Goal: Task Accomplishment & Management: Manage account settings

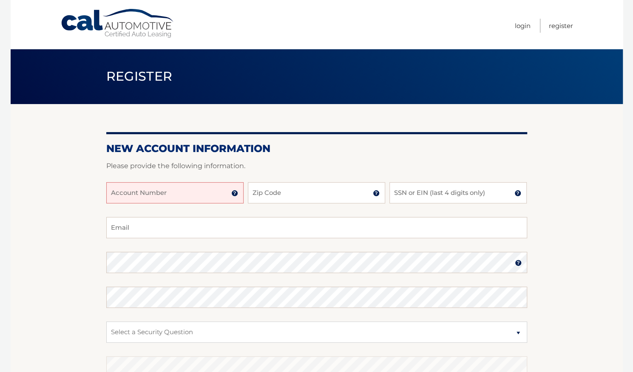
click at [172, 189] on input "Account Number" at bounding box center [174, 192] width 137 height 21
type input "44455990247"
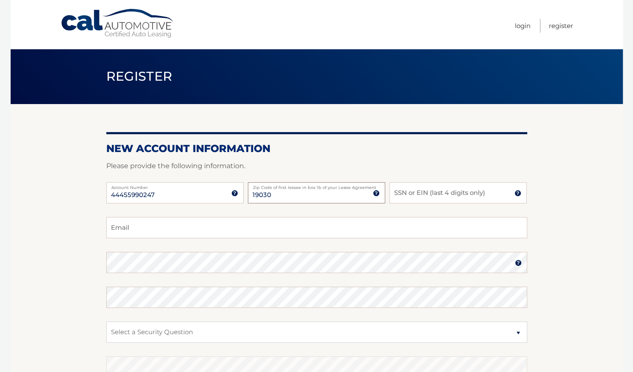
type input "19030"
type input "7810"
type input "[EMAIL_ADDRESS][DOMAIN_NAME]"
click at [0, 283] on body "Cal Automotive Menu Login Register Register" at bounding box center [316, 186] width 633 height 372
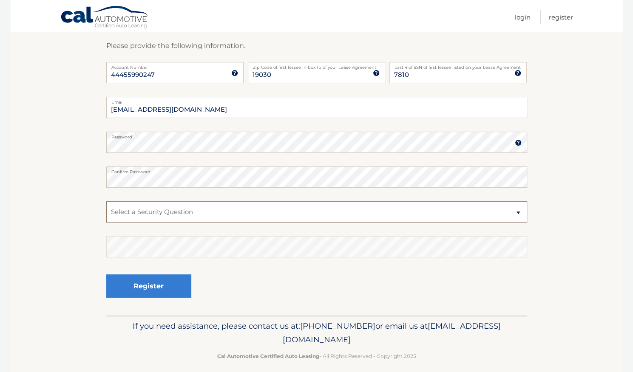
scroll to position [120, 0]
click at [452, 220] on select "Select a Security Question What was the name of your elementary school? What is…" at bounding box center [316, 212] width 421 height 21
click at [106, 202] on select "Select a Security Question What was the name of your elementary school? What is…" at bounding box center [316, 212] width 421 height 21
click at [269, 265] on fieldset "fhtim124@aol.com Email Password Password should be a minimum of 6 characters an…" at bounding box center [316, 206] width 421 height 219
click at [424, 213] on select "Select a Security Question What was the name of your elementary school? What is…" at bounding box center [316, 212] width 421 height 21
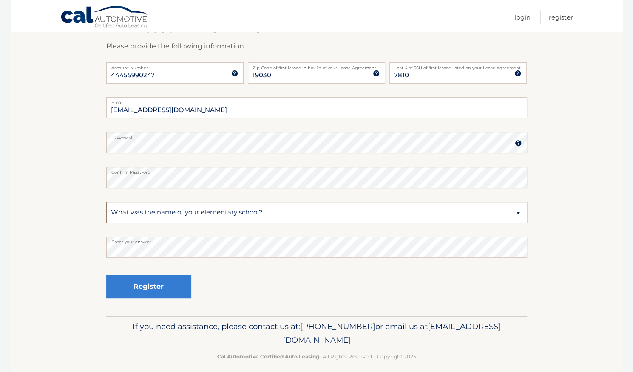
select select "3"
click at [106, 202] on select "Select a Security Question What was the name of your elementary school? What is…" at bounding box center [316, 212] width 421 height 21
click at [48, 260] on section "New Account Information Please provide the following information. 44455990247 A…" at bounding box center [317, 150] width 612 height 332
click at [143, 296] on button "Register" at bounding box center [148, 286] width 85 height 23
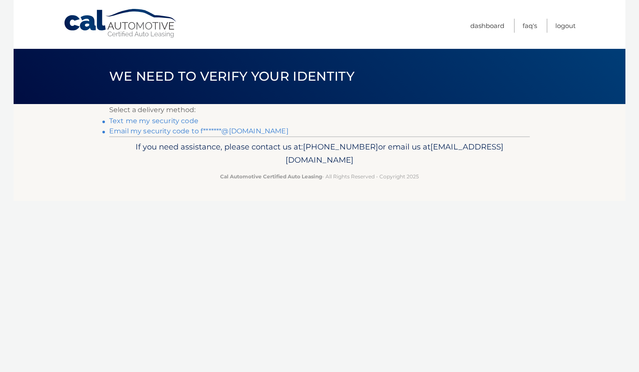
click at [131, 123] on link "Text me my security code" at bounding box center [153, 121] width 89 height 8
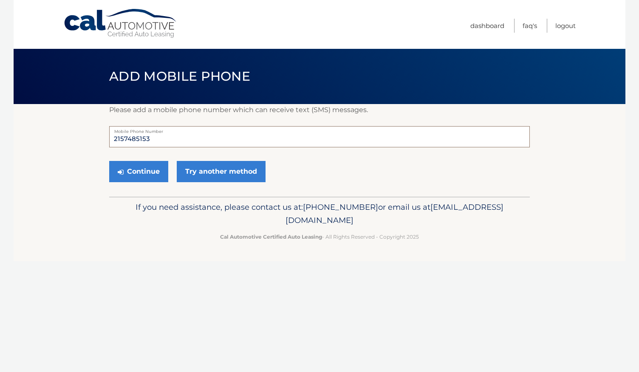
click at [161, 146] on input "2157485153" at bounding box center [319, 136] width 421 height 21
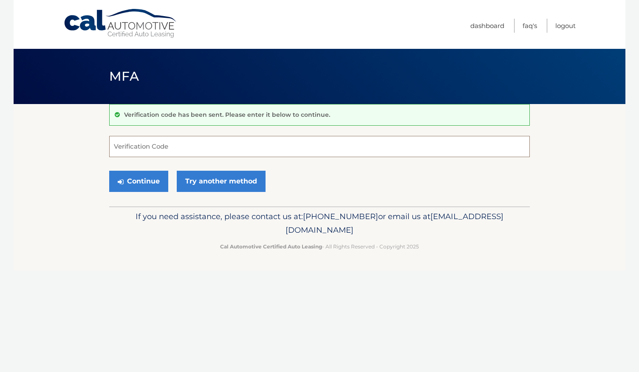
click at [143, 150] on input "Verification Code" at bounding box center [319, 146] width 421 height 21
type input "063893"
click at [138, 188] on button "Continue" at bounding box center [138, 181] width 59 height 21
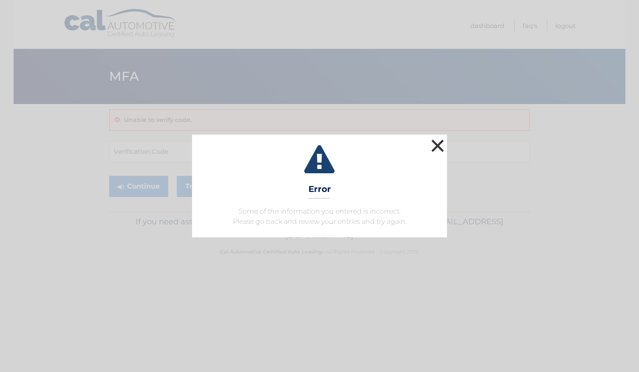
click at [433, 151] on button "×" at bounding box center [437, 145] width 17 height 17
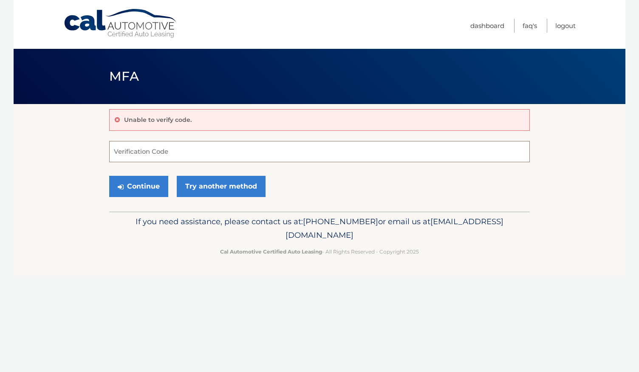
click at [304, 154] on input "Verification Code" at bounding box center [319, 151] width 421 height 21
type input "063863"
click at [139, 189] on button "Continue" at bounding box center [138, 186] width 59 height 21
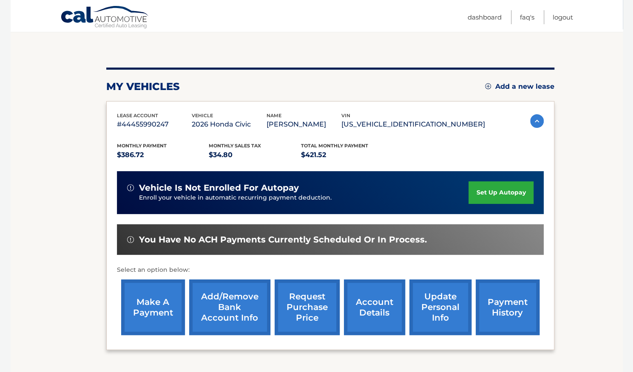
scroll to position [75, 0]
click at [151, 307] on link "make a payment" at bounding box center [153, 308] width 64 height 56
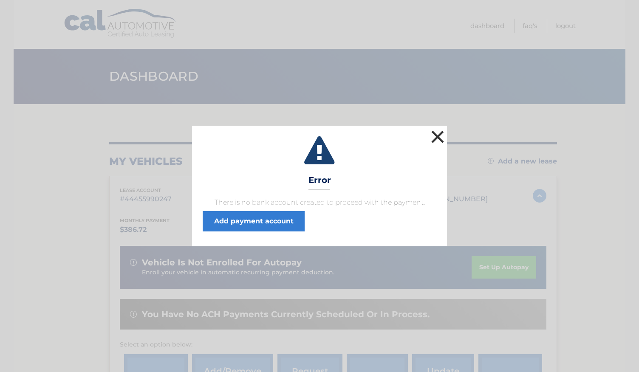
click at [436, 131] on button "×" at bounding box center [437, 136] width 17 height 17
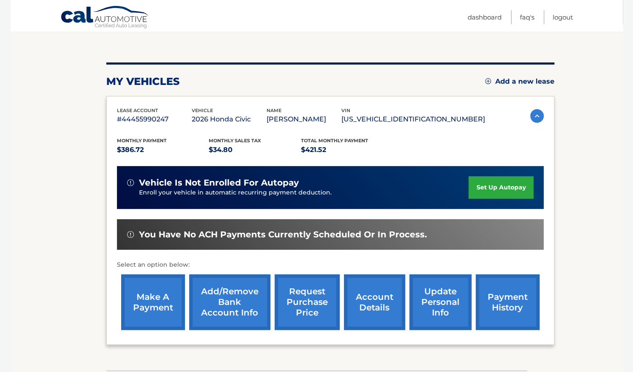
scroll to position [80, 0]
click at [149, 302] on link "make a payment" at bounding box center [153, 302] width 64 height 56
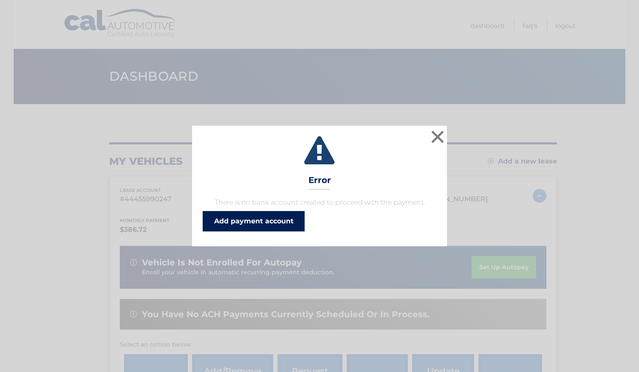
click at [272, 219] on link "Add payment account" at bounding box center [254, 221] width 102 height 20
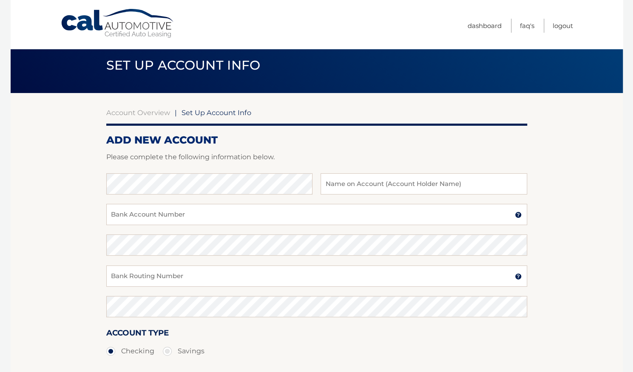
scroll to position [11, 0]
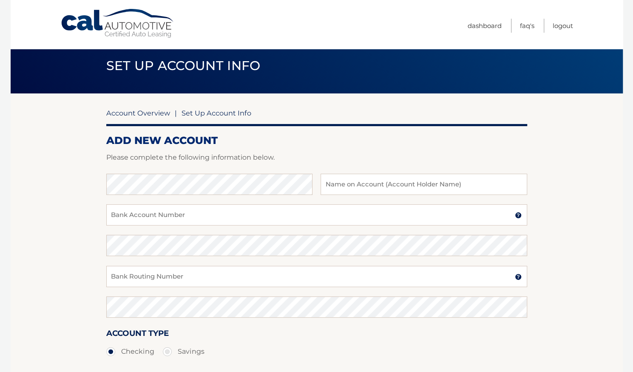
click at [153, 111] on link "Account Overview" at bounding box center [138, 113] width 64 height 8
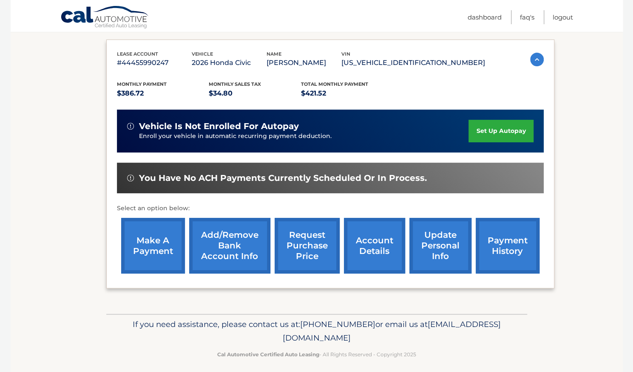
scroll to position [136, 0]
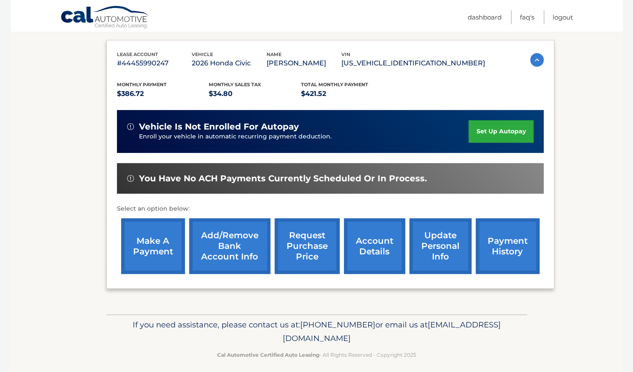
click at [139, 250] on link "make a payment" at bounding box center [153, 246] width 64 height 56
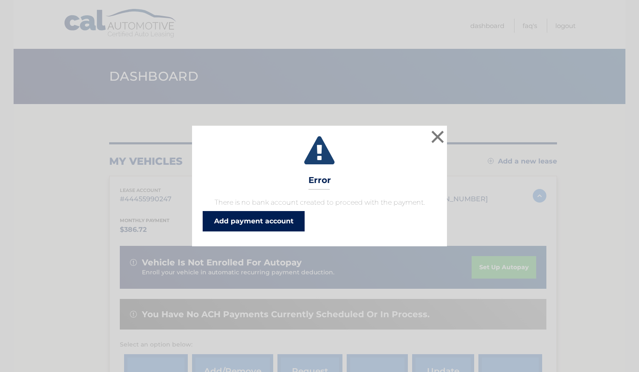
click at [246, 220] on link "Add payment account" at bounding box center [254, 221] width 102 height 20
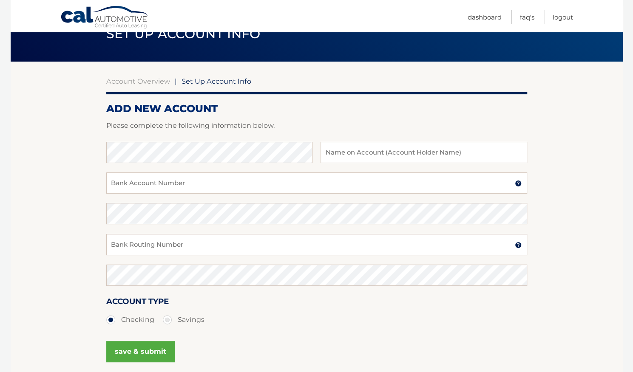
scroll to position [37, 0]
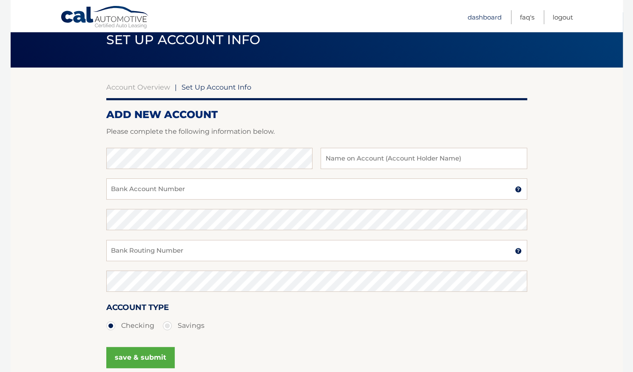
click at [481, 14] on link "Dashboard" at bounding box center [484, 17] width 34 height 14
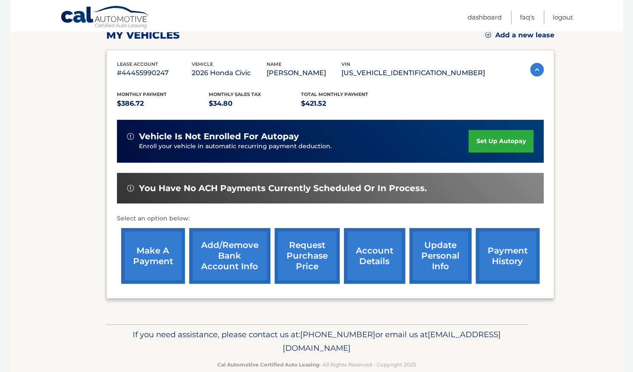
scroll to position [139, 0]
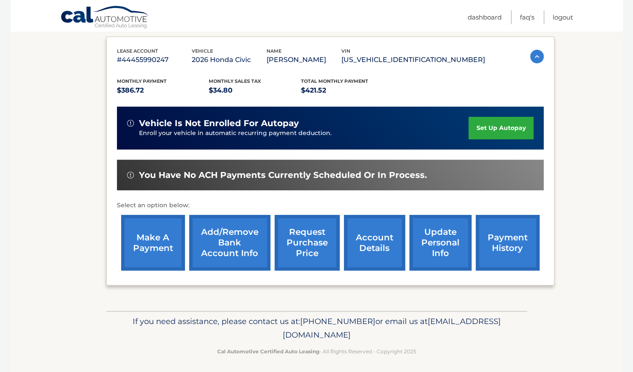
click at [367, 248] on link "account details" at bounding box center [374, 243] width 61 height 56
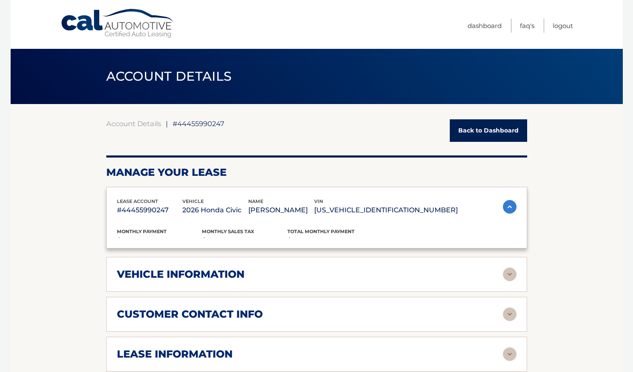
click at [144, 242] on p "$386.72" at bounding box center [159, 241] width 85 height 12
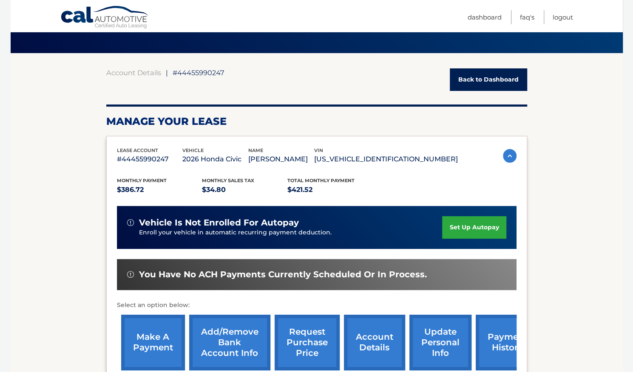
scroll to position [51, 0]
click at [164, 276] on span "You have no ACH payments currently scheduled or in process." at bounding box center [283, 274] width 288 height 11
click at [480, 228] on link "set up autopay" at bounding box center [474, 227] width 64 height 23
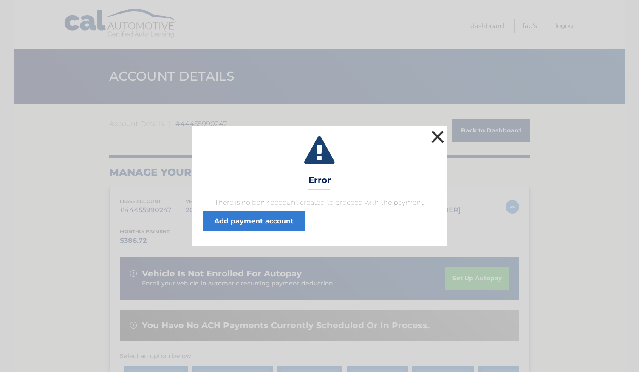
click at [438, 141] on button "×" at bounding box center [437, 136] width 17 height 17
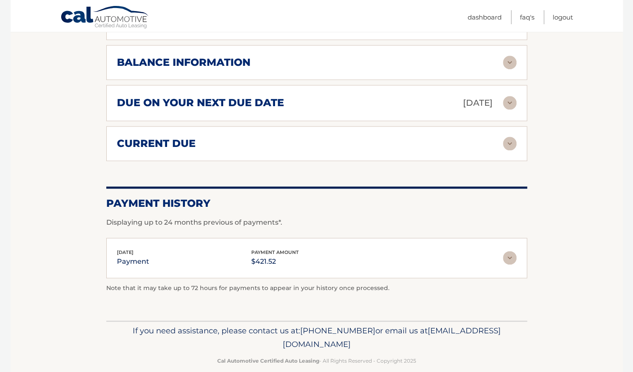
scroll to position [522, 0]
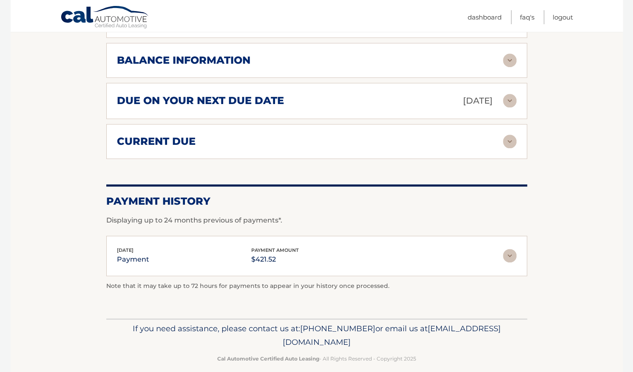
click at [492, 259] on div "Aug 04, 2025 payment payment amount $421.52" at bounding box center [310, 255] width 386 height 19
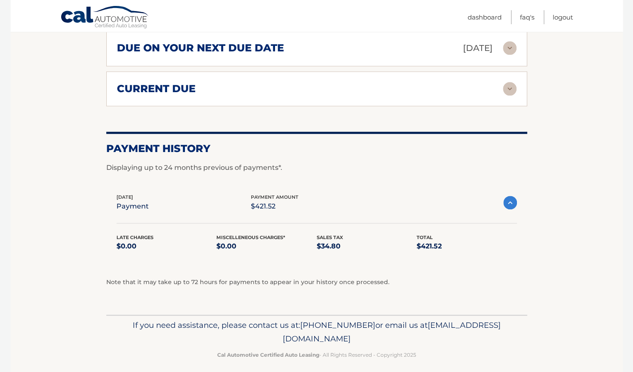
scroll to position [577, 0]
